Goal: Task Accomplishment & Management: Use online tool/utility

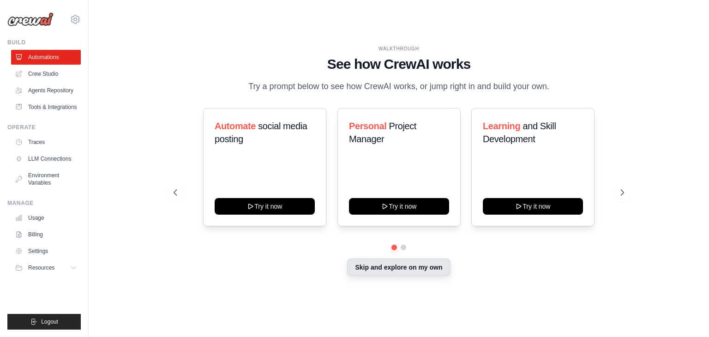
click at [372, 266] on button "Skip and explore on my own" at bounding box center [398, 267] width 103 height 18
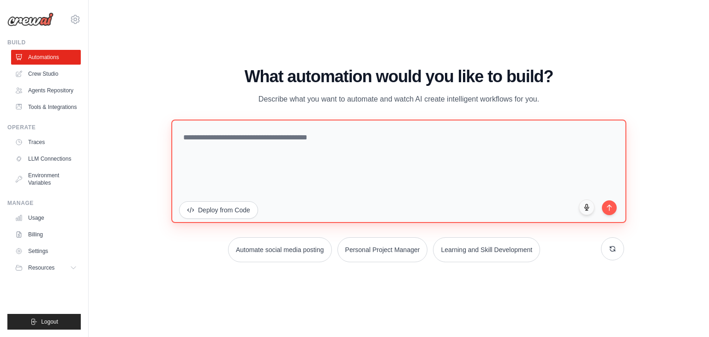
click at [307, 162] on textarea at bounding box center [398, 171] width 455 height 103
paste textarea "**********"
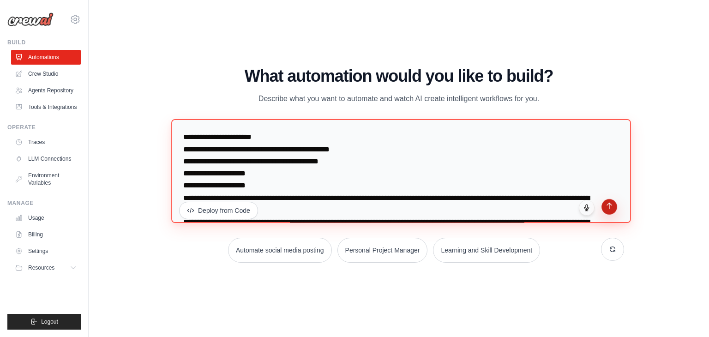
type textarea "**********"
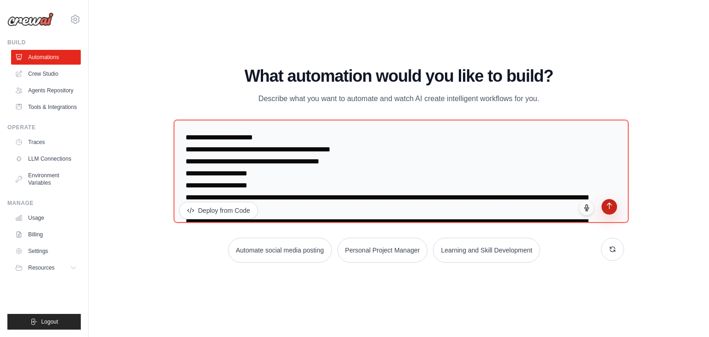
click at [609, 211] on button "submit" at bounding box center [609, 207] width 16 height 16
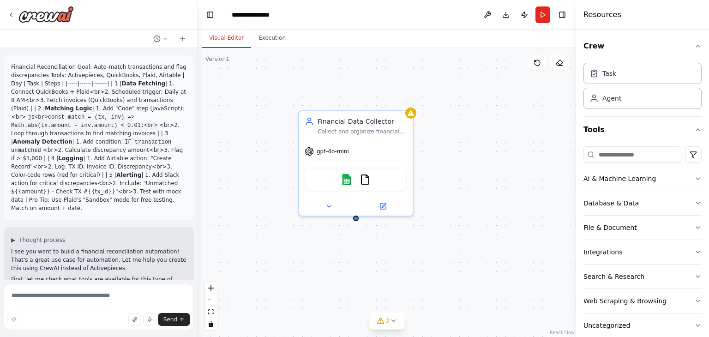
drag, startPoint x: 287, startPoint y: 162, endPoint x: 199, endPoint y: 176, distance: 88.4
click at [201, 178] on div "Financial Data Collector Collect and organize financial transaction data from {…" at bounding box center [387, 192] width 378 height 289
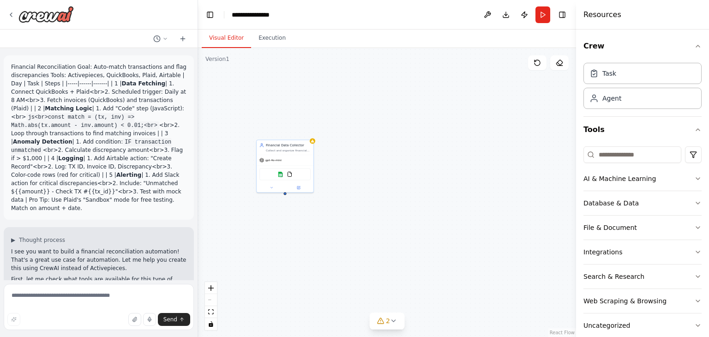
drag, startPoint x: 79, startPoint y: 222, endPoint x: 72, endPoint y: 202, distance: 22.0
click at [73, 206] on div "Financial Reconciliation Goal: Auto-match transactions and flag discrepancies T…" at bounding box center [99, 164] width 198 height 232
drag, startPoint x: 228, startPoint y: 114, endPoint x: 314, endPoint y: 116, distance: 85.9
click at [314, 116] on div ".deletable-edge-delete-btn { width: 20px; height: 20px; border: 0px solid #ffff…" at bounding box center [387, 192] width 378 height 289
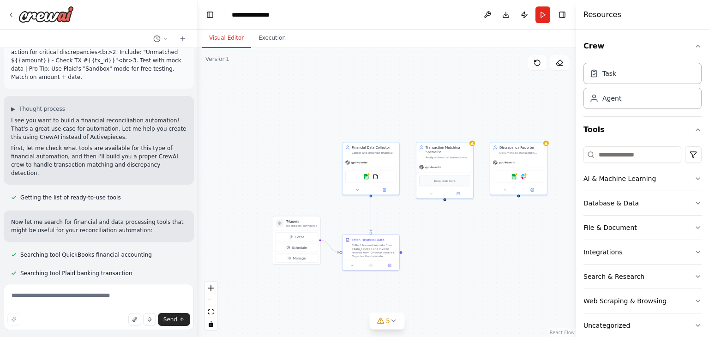
scroll to position [138, 0]
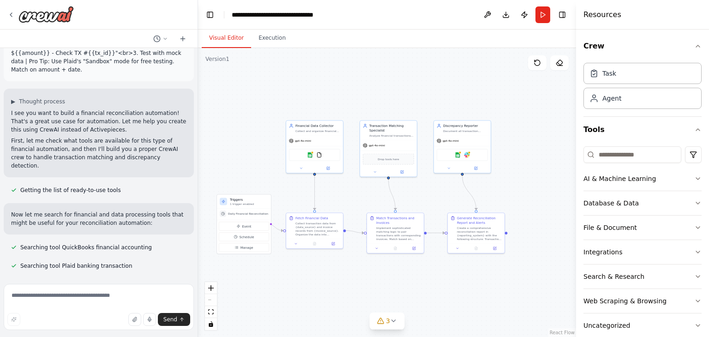
drag, startPoint x: 495, startPoint y: 213, endPoint x: 436, endPoint y: 189, distance: 64.0
click at [436, 189] on div ".deletable-edge-delete-btn { width: 20px; height: 20px; border: 0px solid #ffff…" at bounding box center [387, 192] width 378 height 289
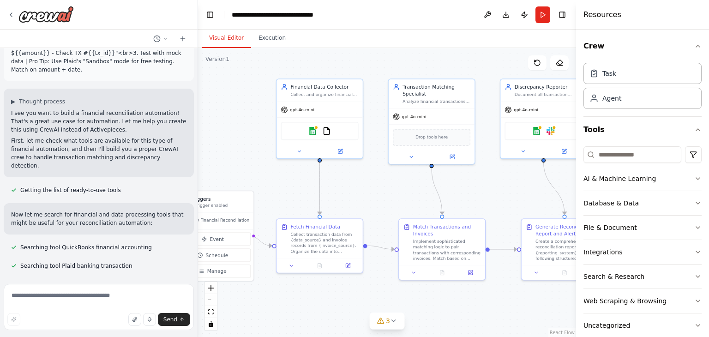
drag, startPoint x: 419, startPoint y: 204, endPoint x: 491, endPoint y: 202, distance: 72.5
click at [491, 202] on div ".deletable-edge-delete-btn { width: 20px; height: 20px; border: 0px solid #ffff…" at bounding box center [387, 192] width 378 height 289
click at [117, 294] on textarea at bounding box center [99, 307] width 190 height 46
type textarea "*******"
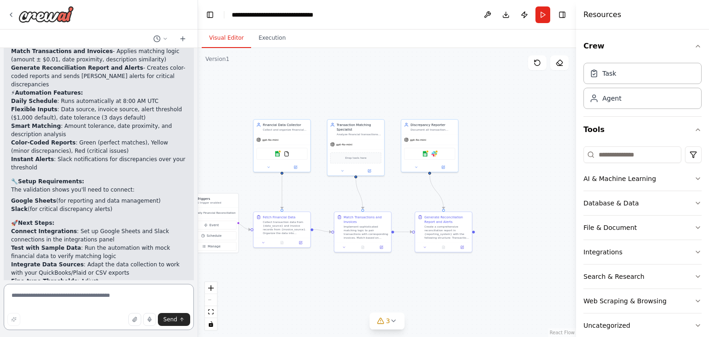
scroll to position [1024, 0]
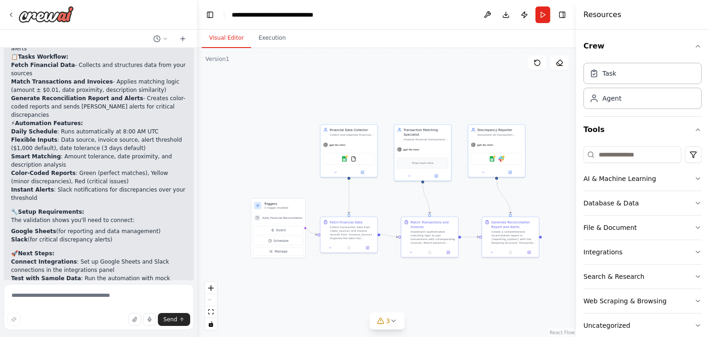
drag, startPoint x: 304, startPoint y: 269, endPoint x: 458, endPoint y: 272, distance: 154.2
click at [463, 272] on div ".deletable-edge-delete-btn { width: 20px; height: 20px; border: 0px solid #ffff…" at bounding box center [387, 192] width 378 height 289
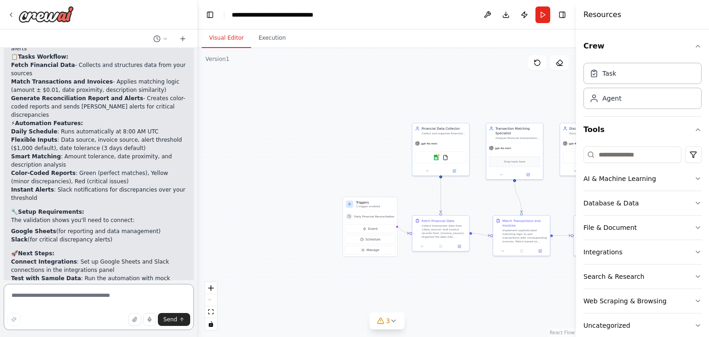
click at [118, 303] on textarea at bounding box center [99, 307] width 190 height 46
type textarea "**********"
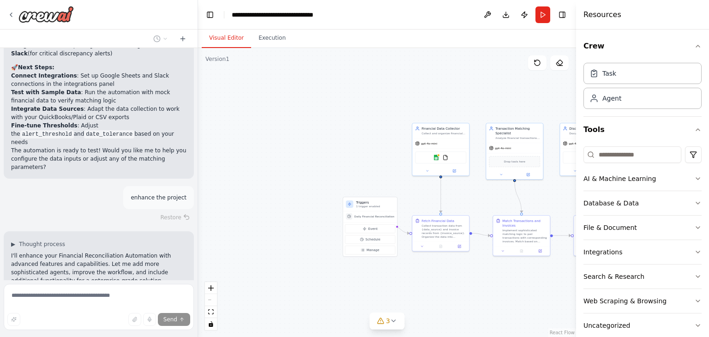
scroll to position [1228, 0]
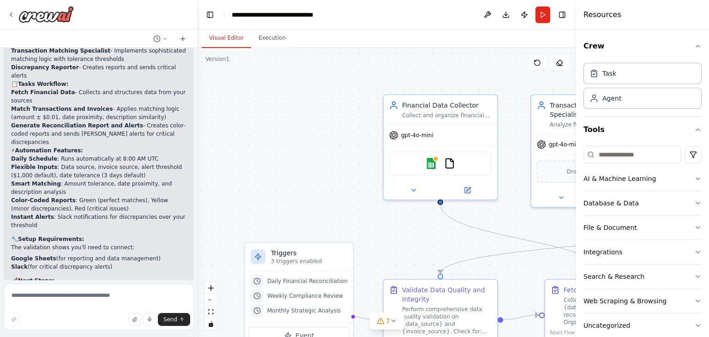
scroll to position [1800, 0]
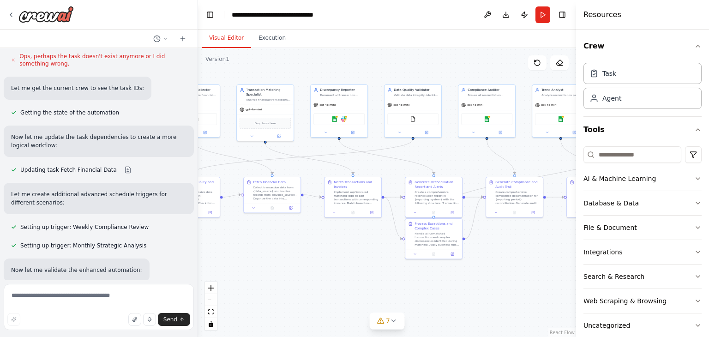
drag, startPoint x: 368, startPoint y: 150, endPoint x: 149, endPoint y: 134, distance: 219.8
click at [149, 134] on div "Financial Reconciliation Goal: Auto-match transactions and flag discrepancies T…" at bounding box center [354, 168] width 709 height 337
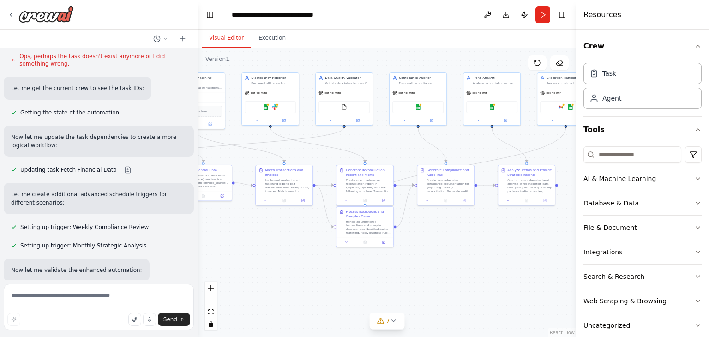
drag, startPoint x: 476, startPoint y: 163, endPoint x: 370, endPoint y: 144, distance: 107.9
click at [374, 147] on div ".deletable-edge-delete-btn { width: 20px; height: 20px; border: 0px solid #ffff…" at bounding box center [387, 192] width 378 height 289
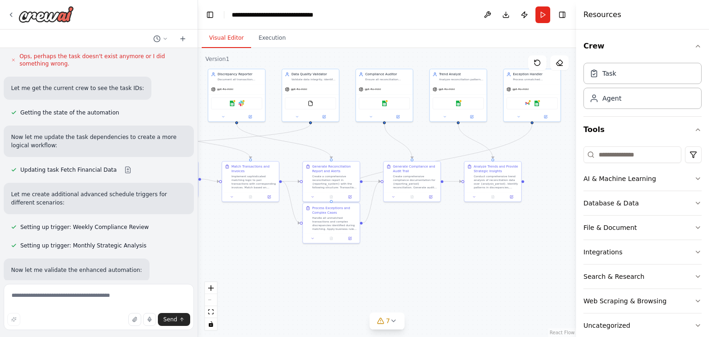
drag, startPoint x: 365, startPoint y: 144, endPoint x: 393, endPoint y: 143, distance: 27.7
click at [393, 143] on div ".deletable-edge-delete-btn { width: 20px; height: 20px; border: 0px solid #ffff…" at bounding box center [387, 192] width 378 height 289
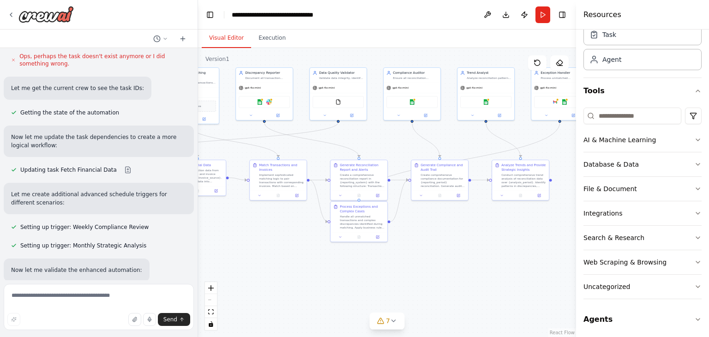
scroll to position [41, 0]
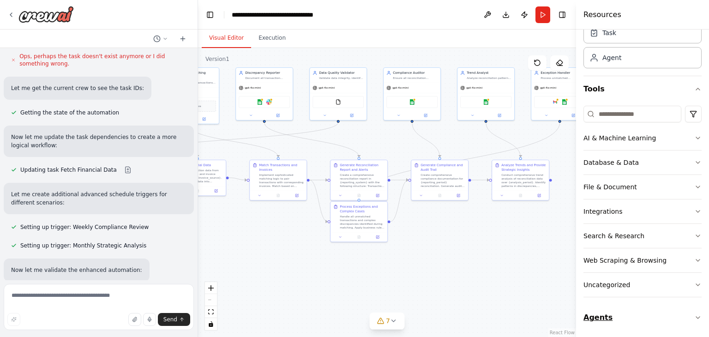
click at [633, 312] on button "Agents" at bounding box center [642, 318] width 118 height 26
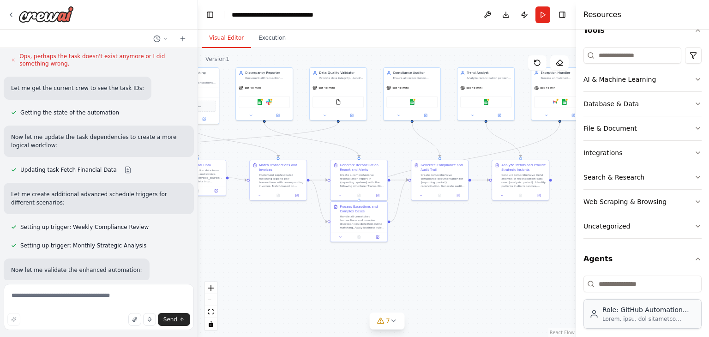
scroll to position [105, 0]
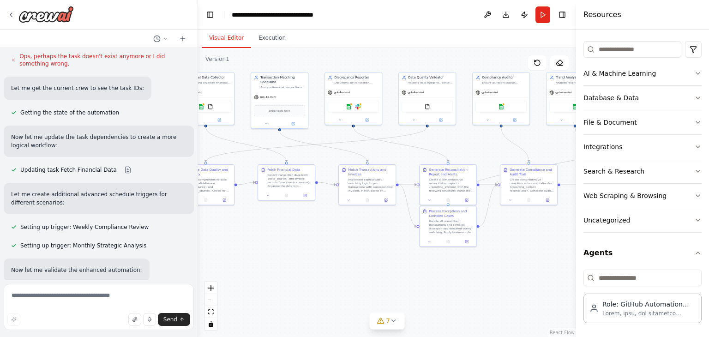
drag, startPoint x: 394, startPoint y: 288, endPoint x: 479, endPoint y: 287, distance: 84.9
click at [590, 300] on div "Financial Reconciliation Goal: Auto-match transactions and flag discrepancies T…" at bounding box center [354, 168] width 709 height 337
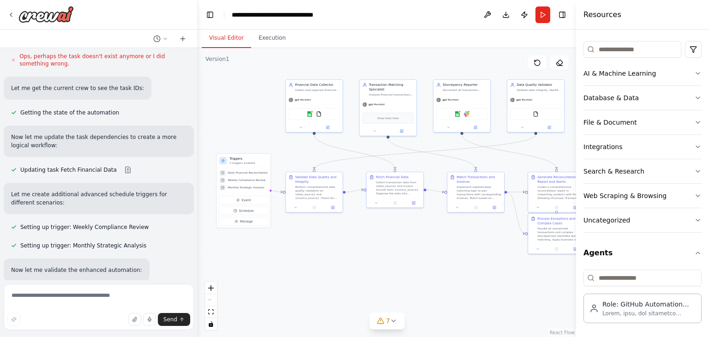
drag, startPoint x: 366, startPoint y: 279, endPoint x: 454, endPoint y: 285, distance: 87.9
click at [471, 285] on div ".deletable-edge-delete-btn { width: 20px; height: 20px; border: 0px solid #ffff…" at bounding box center [387, 192] width 378 height 289
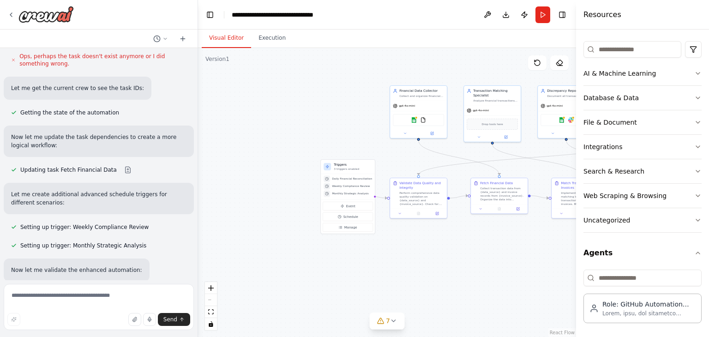
drag, startPoint x: 344, startPoint y: 281, endPoint x: 330, endPoint y: 281, distance: 13.8
click at [356, 281] on div ".deletable-edge-delete-btn { width: 20px; height: 20px; border: 0px solid #ffff…" at bounding box center [387, 192] width 378 height 289
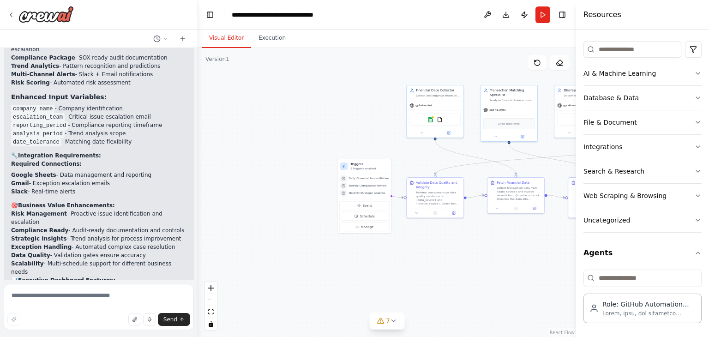
scroll to position [2513, 0]
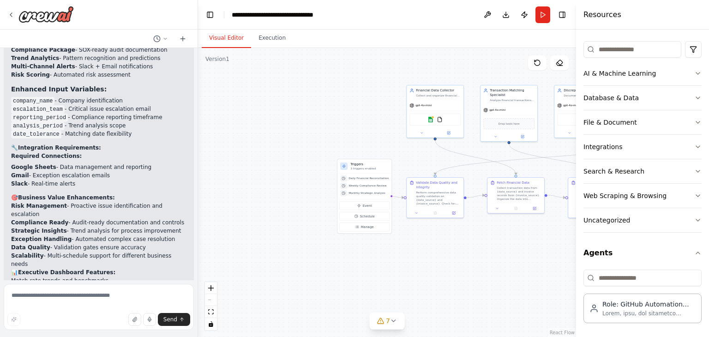
click at [507, 7] on button "Download" at bounding box center [505, 14] width 15 height 17
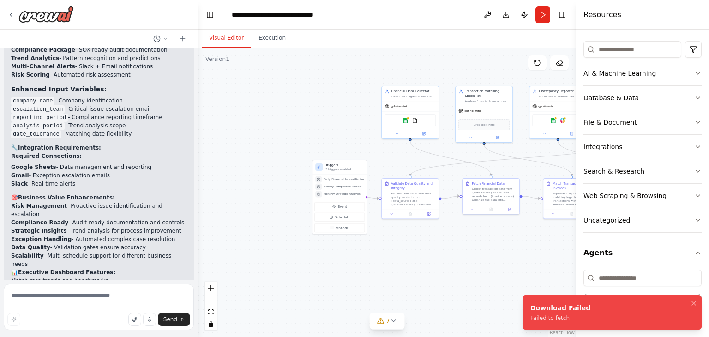
drag, startPoint x: 389, startPoint y: 81, endPoint x: 358, endPoint y: 82, distance: 30.5
click at [358, 82] on div ".deletable-edge-delete-btn { width: 20px; height: 20px; border: 0px solid #ffff…" at bounding box center [387, 192] width 378 height 289
click at [506, 18] on button "Download" at bounding box center [505, 14] width 15 height 17
click at [410, 231] on div ".deletable-edge-delete-btn { width: 20px; height: 20px; border: 0px solid #ffff…" at bounding box center [387, 192] width 378 height 289
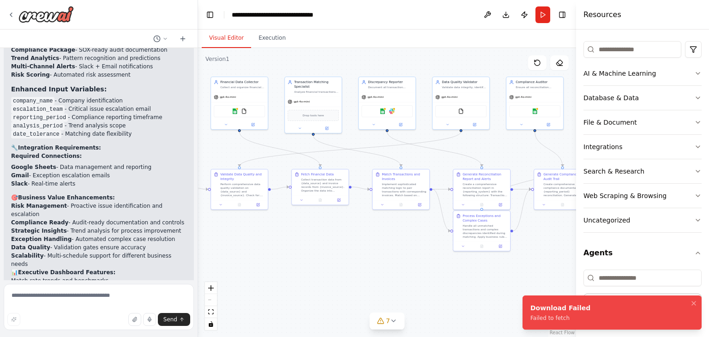
drag, startPoint x: 475, startPoint y: 267, endPoint x: 306, endPoint y: 259, distance: 170.0
click at [307, 259] on div ".deletable-edge-delete-btn { width: 20px; height: 20px; border: 0px solid #ffff…" at bounding box center [387, 192] width 378 height 289
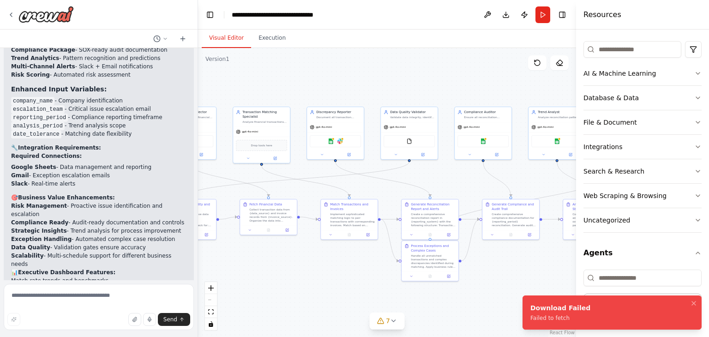
click at [328, 265] on div ".deletable-edge-delete-btn { width: 20px; height: 20px; border: 0px solid #ffff…" at bounding box center [387, 192] width 378 height 289
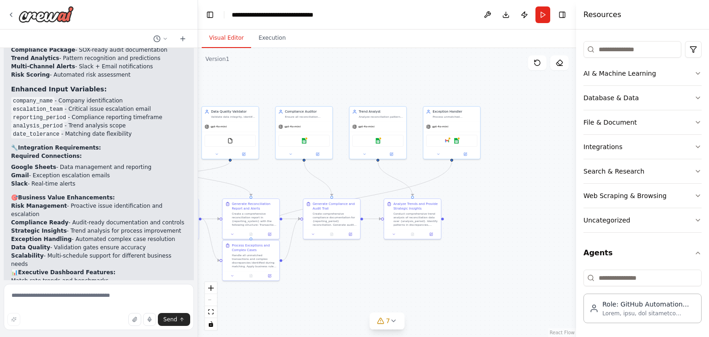
drag, startPoint x: 524, startPoint y: 248, endPoint x: 345, endPoint y: 247, distance: 179.1
click at [345, 247] on div ".deletable-edge-delete-btn { width: 20px; height: 20px; border: 0px solid #ffff…" at bounding box center [387, 192] width 378 height 289
click at [504, 14] on button "Download" at bounding box center [505, 14] width 15 height 17
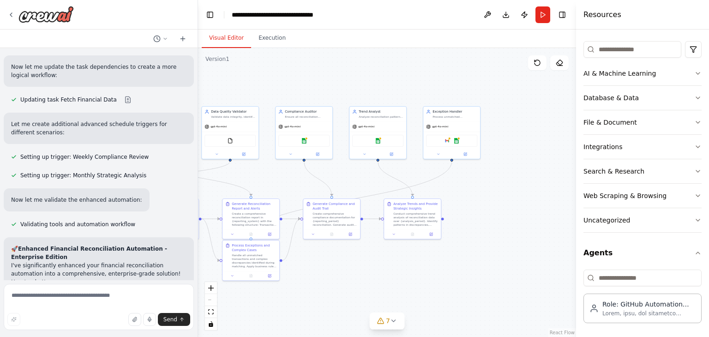
scroll to position [1867, 0]
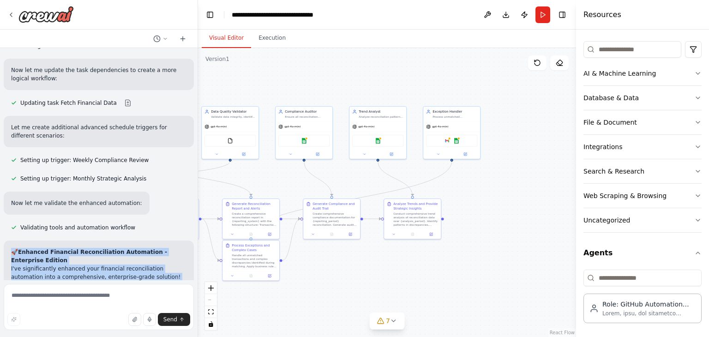
drag, startPoint x: 75, startPoint y: 233, endPoint x: 12, endPoint y: 145, distance: 108.1
copy div "🚀 Loremips Dolorsita Consecteturadi Elitseddoe - Temporinci Utlabor E'do magnaa…"
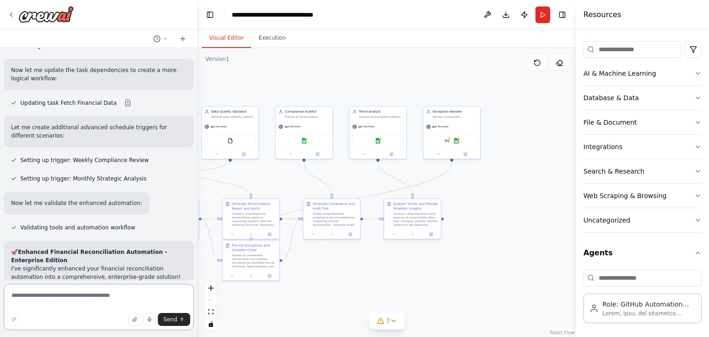
click at [105, 294] on textarea at bounding box center [99, 307] width 190 height 46
type textarea "**********"
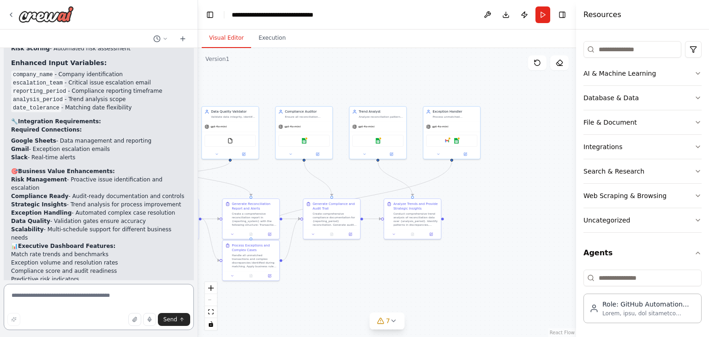
scroll to position [2536, 0]
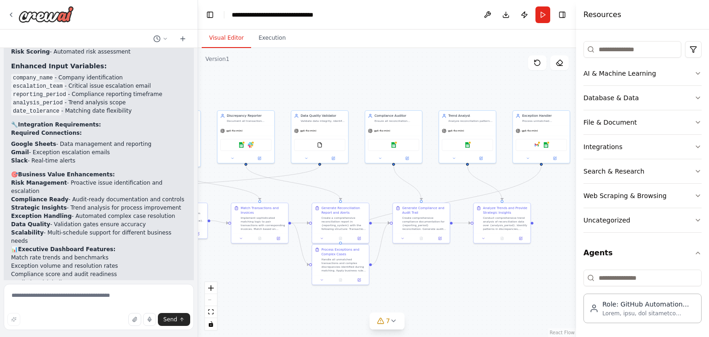
drag, startPoint x: 322, startPoint y: 179, endPoint x: 398, endPoint y: 184, distance: 76.3
click at [398, 184] on div ".deletable-edge-delete-btn { width: 20px; height: 20px; border: 0px solid #ffff…" at bounding box center [387, 192] width 378 height 289
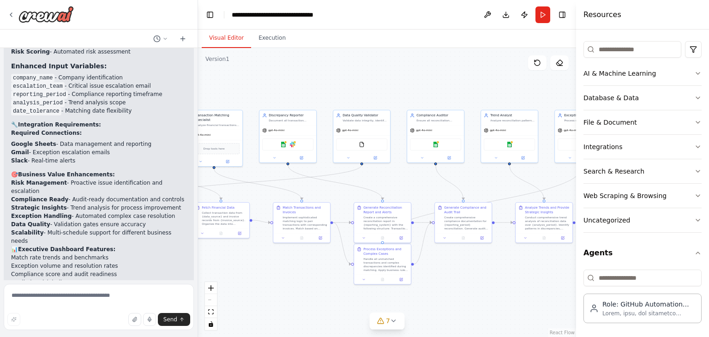
drag, startPoint x: 373, startPoint y: 186, endPoint x: 418, endPoint y: 185, distance: 44.8
click at [418, 185] on div ".deletable-edge-delete-btn { width: 20px; height: 20px; border: 0px solid #ffff…" at bounding box center [387, 192] width 378 height 289
click at [624, 319] on div "Role: GitHub Automation Agent focused on recruiter-signal optimization across p…" at bounding box center [642, 308] width 118 height 30
click at [618, 306] on div "Role: GitHub Automation Agent focused on recruiter-signal optimization across p…" at bounding box center [648, 303] width 93 height 9
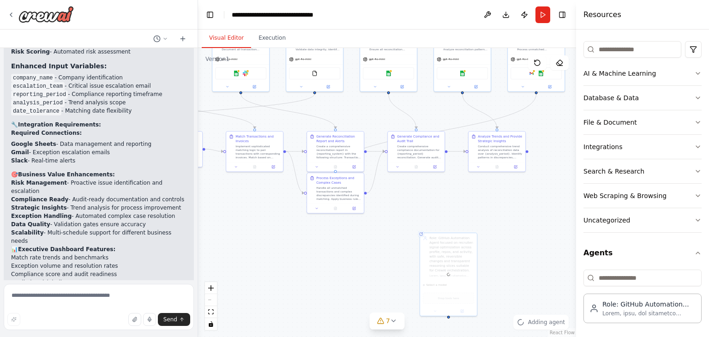
drag, startPoint x: 482, startPoint y: 273, endPoint x: 432, endPoint y: 202, distance: 86.8
click at [432, 202] on div ".deletable-edge-delete-btn { width: 20px; height: 20px; border: 0px solid #ffff…" at bounding box center [387, 192] width 378 height 289
click at [433, 248] on div at bounding box center [448, 273] width 57 height 83
click at [474, 225] on button at bounding box center [469, 222] width 12 height 12
